Goal: Task Accomplishment & Management: Use online tool/utility

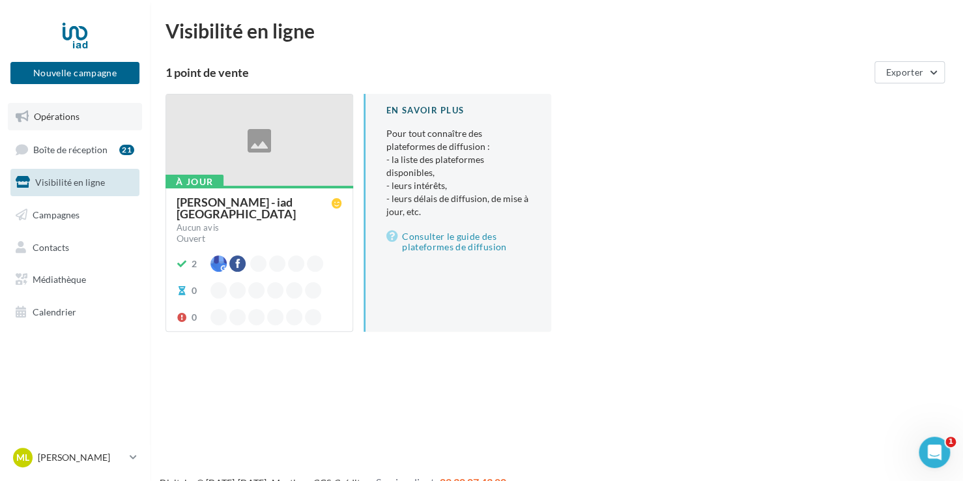
click at [57, 109] on link "Opérations" at bounding box center [75, 116] width 134 height 27
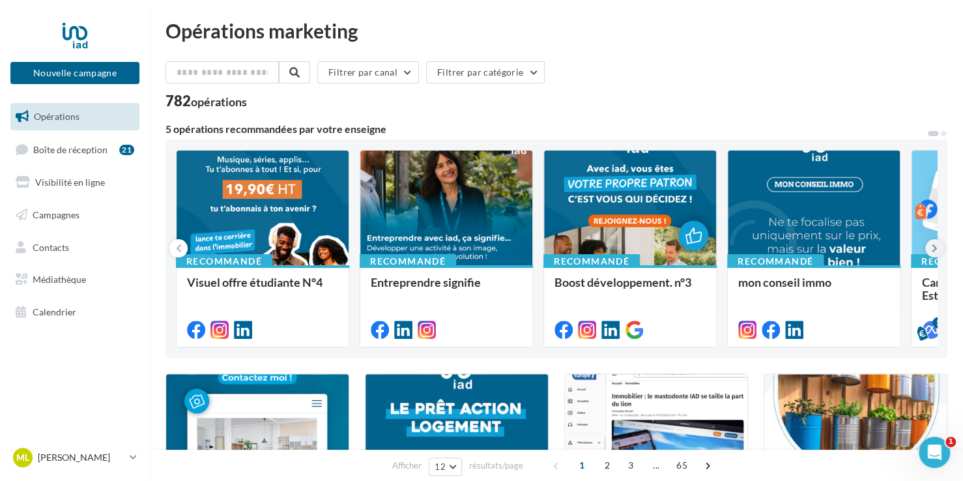
click at [930, 248] on button at bounding box center [934, 248] width 18 height 18
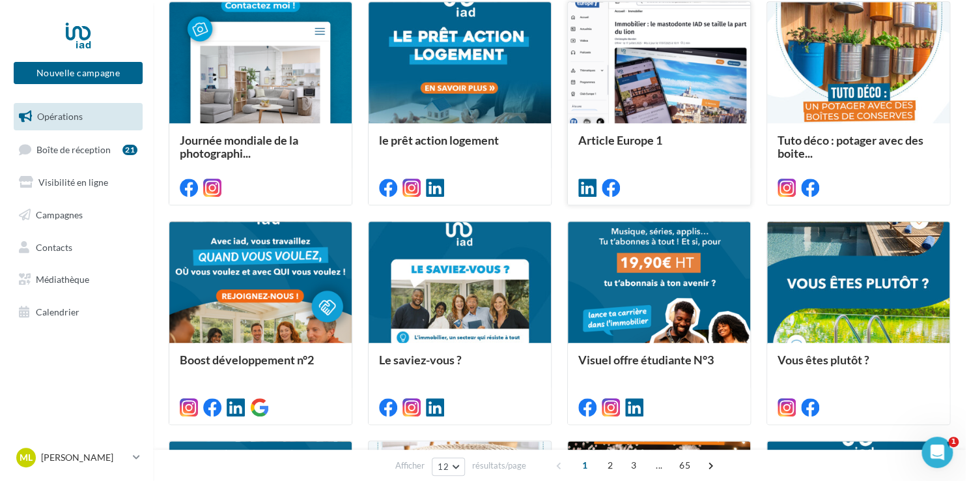
scroll to position [371, 0]
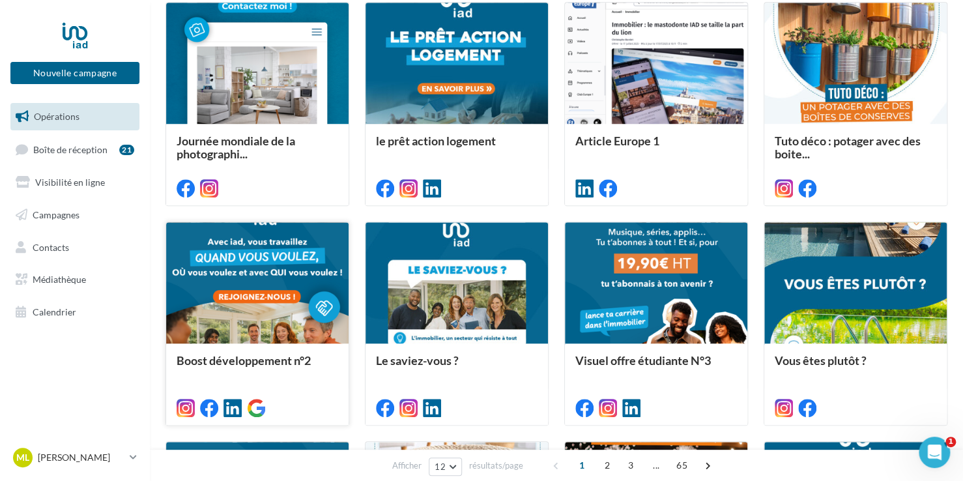
click at [253, 280] on div at bounding box center [257, 283] width 182 height 122
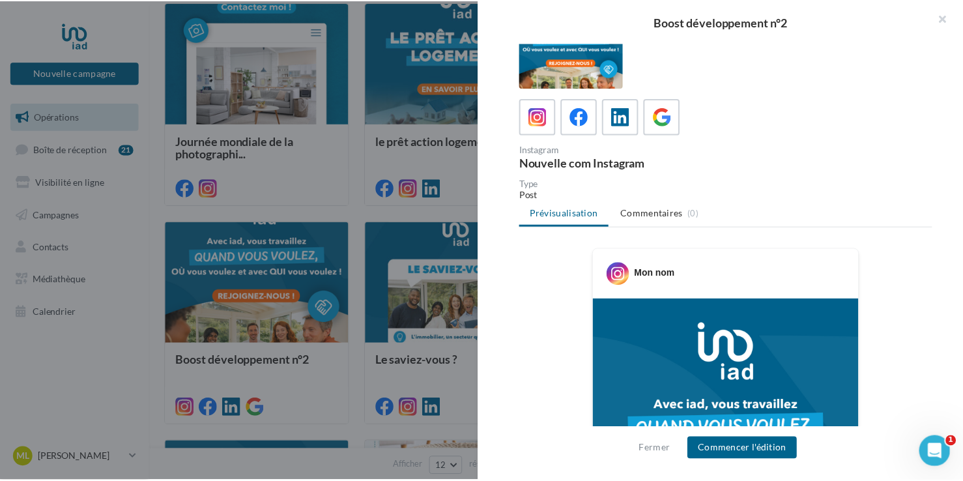
scroll to position [0, 0]
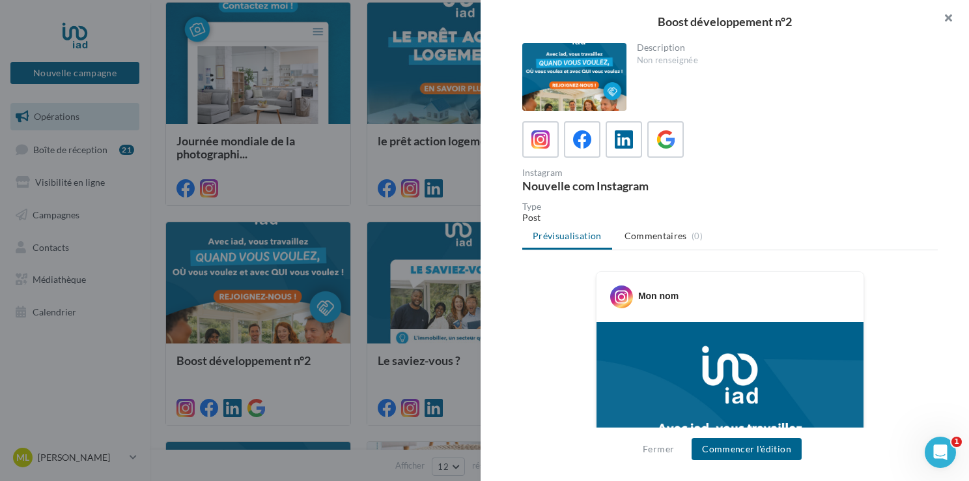
click at [947, 18] on button "button" at bounding box center [943, 19] width 52 height 39
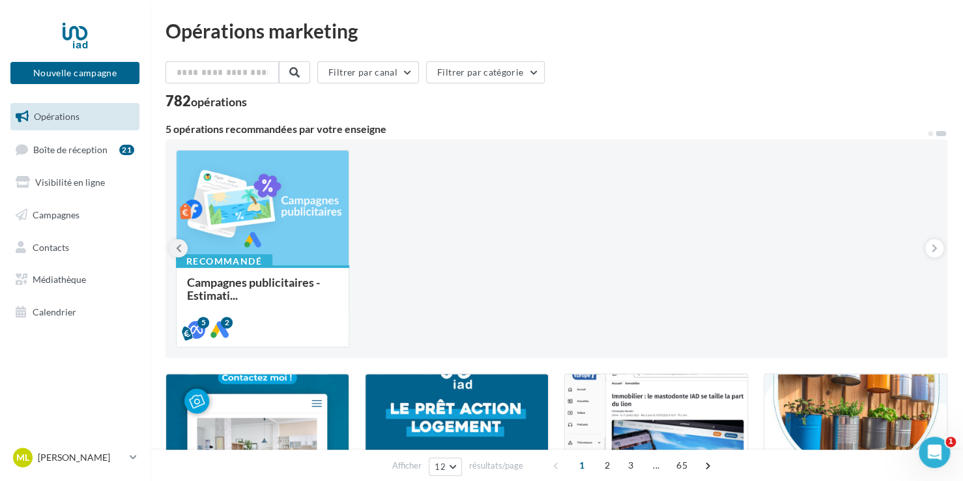
click at [178, 248] on icon at bounding box center [179, 248] width 6 height 13
